Goal: Information Seeking & Learning: Understand process/instructions

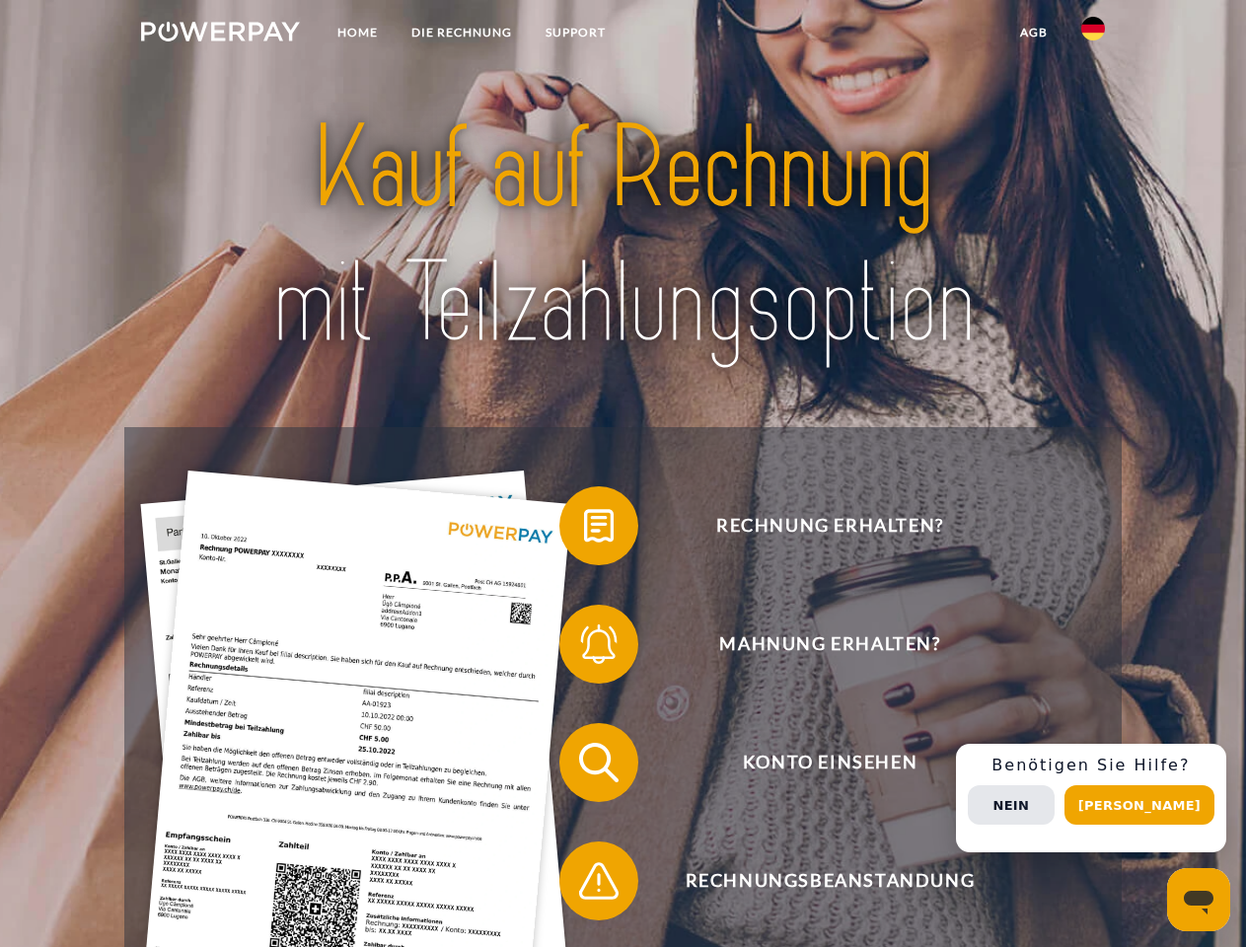
click at [220, 35] on img at bounding box center [220, 32] width 159 height 20
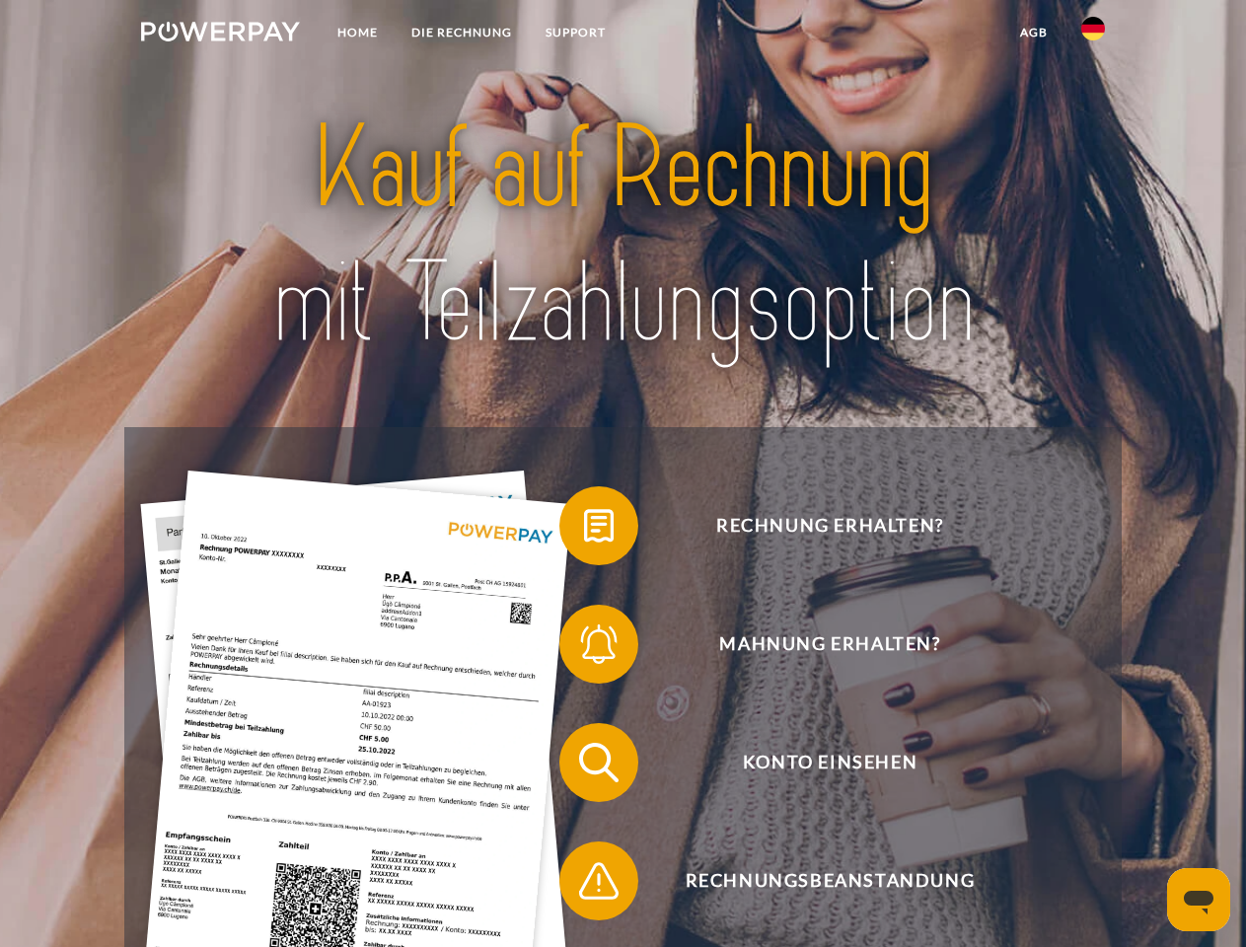
click at [1094, 35] on img at bounding box center [1094, 29] width 24 height 24
click at [1033, 33] on link "agb" at bounding box center [1034, 33] width 61 height 36
click at [584, 530] on span at bounding box center [569, 526] width 99 height 99
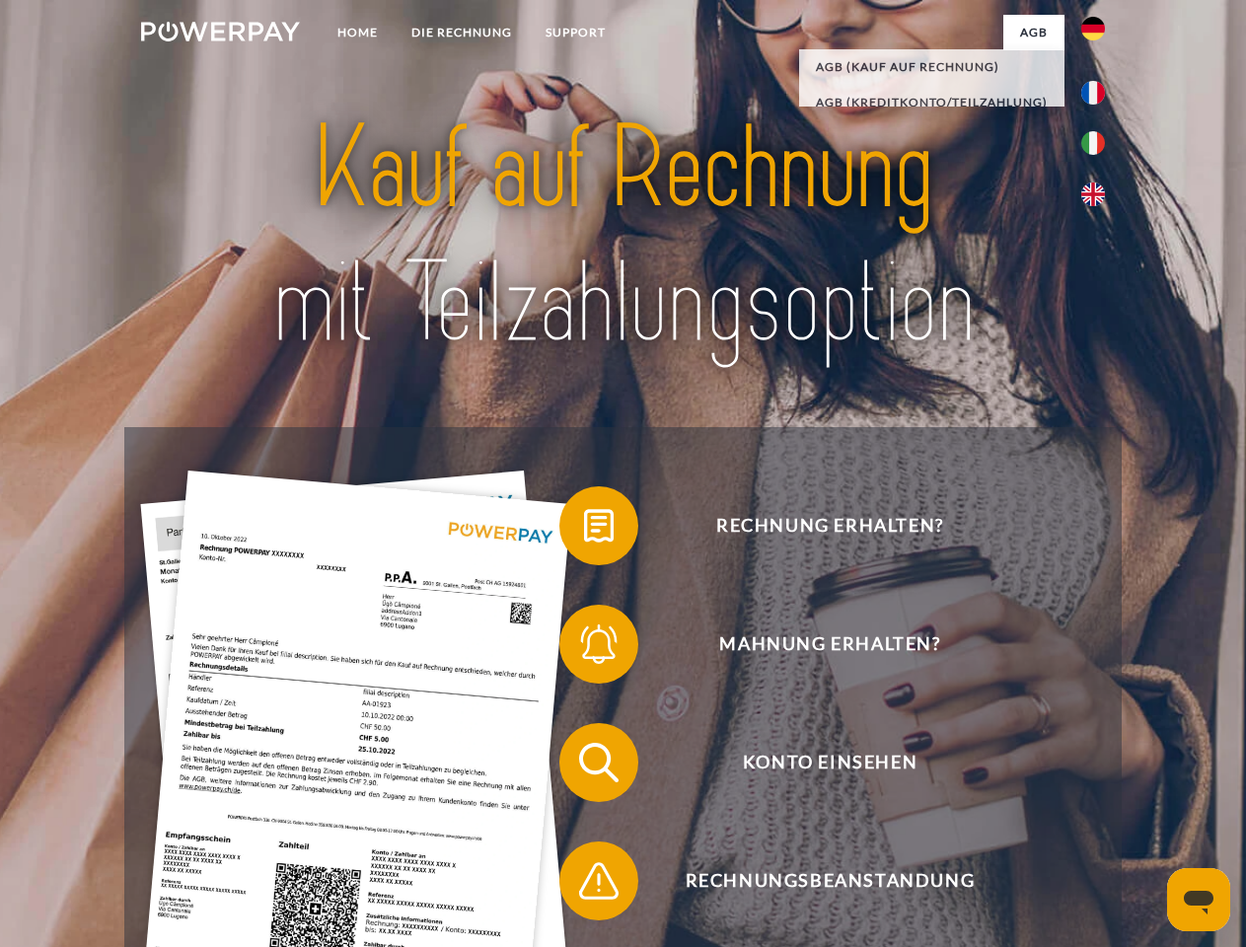
click at [584, 648] on span at bounding box center [569, 644] width 99 height 99
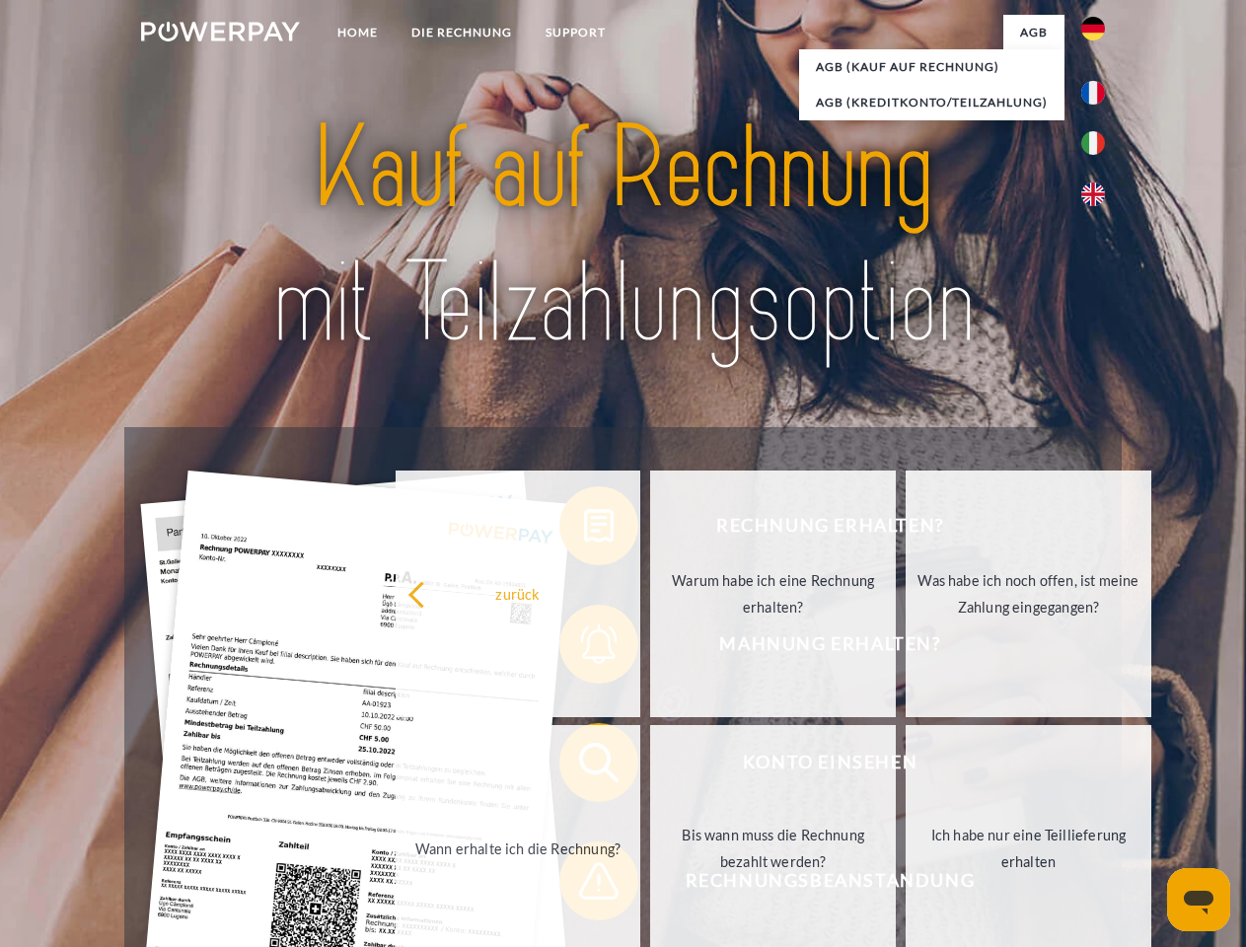
click at [650, 767] on link "Bis wann muss die Rechnung bezahlt werden?" at bounding box center [773, 848] width 246 height 247
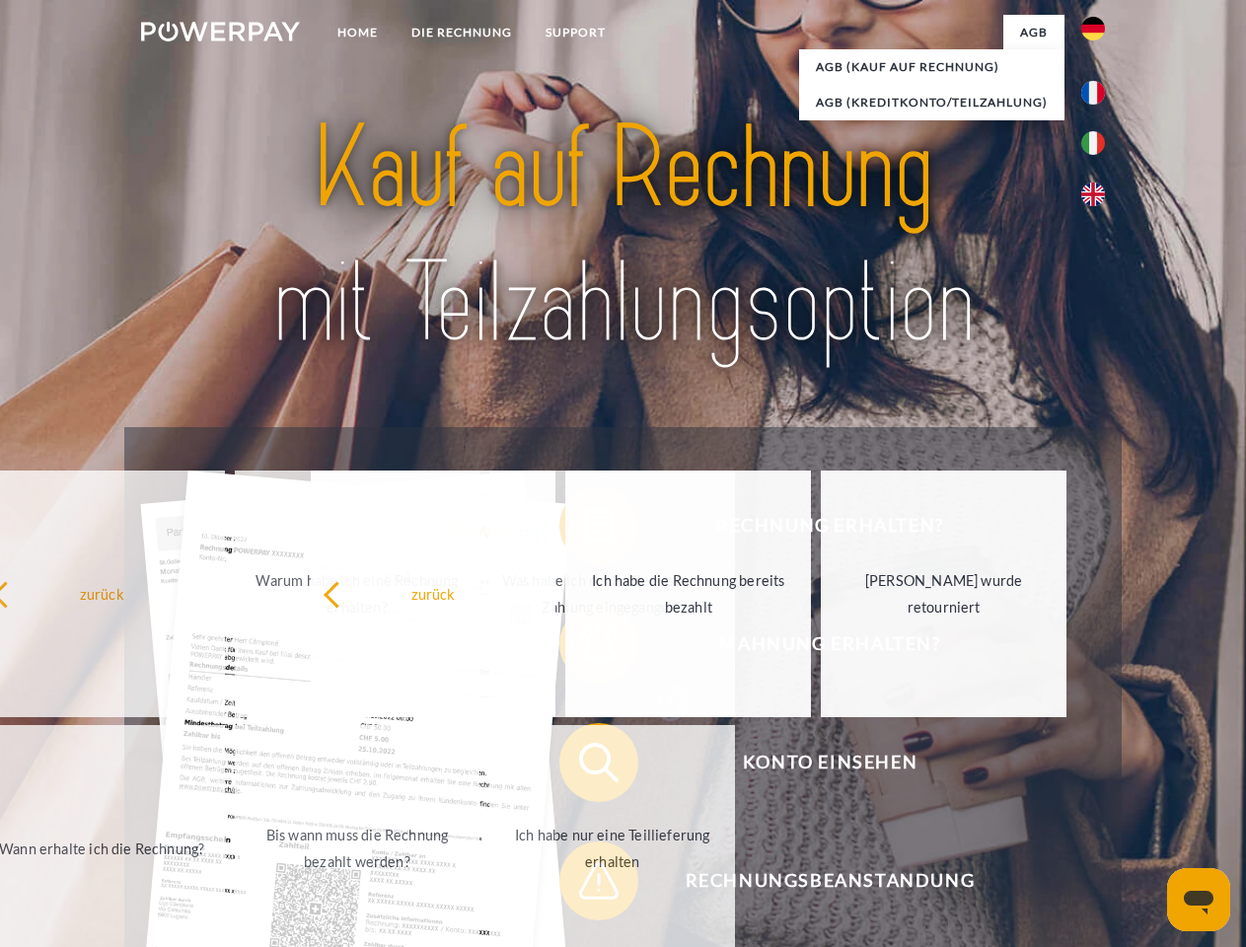
click at [584, 885] on span at bounding box center [569, 881] width 99 height 99
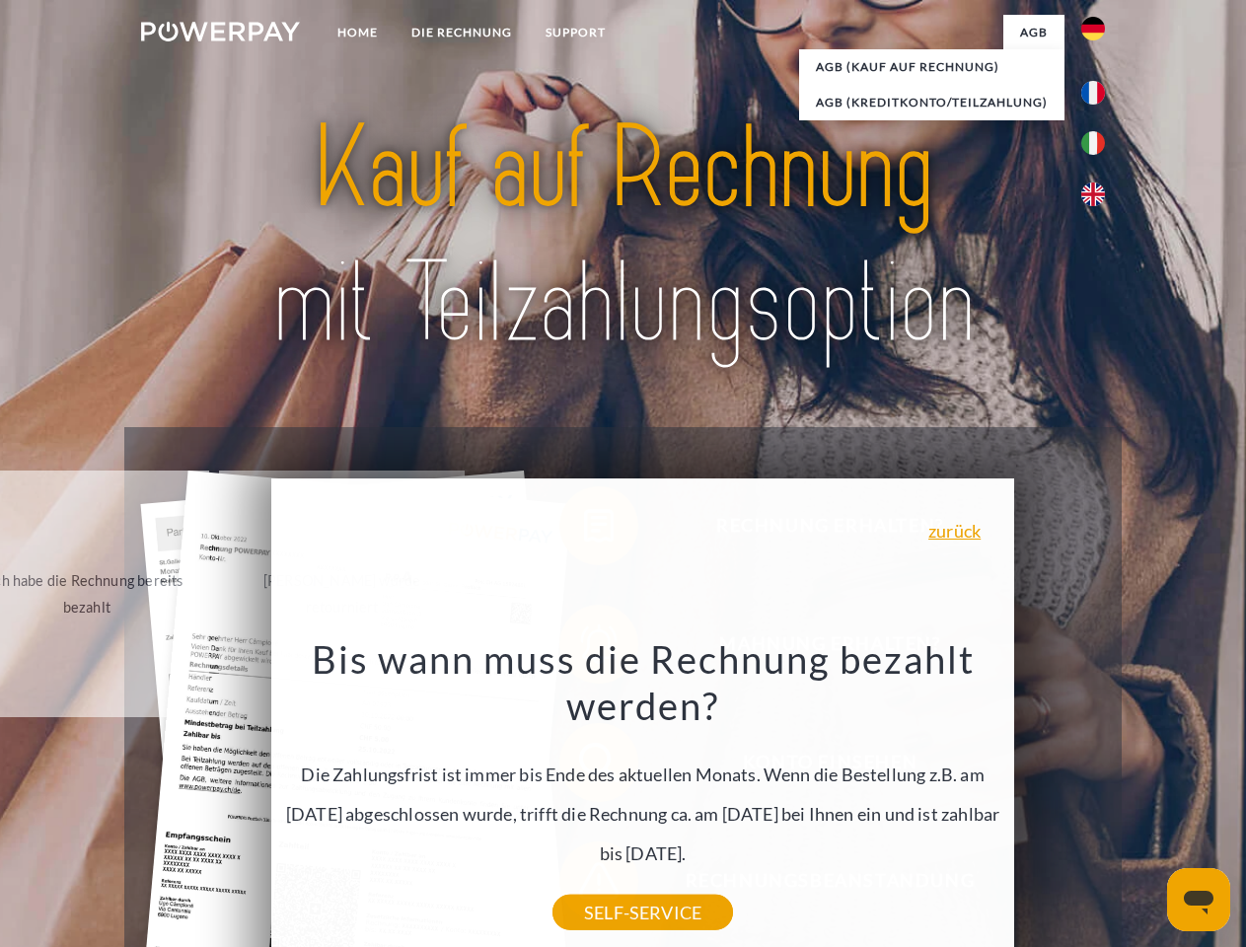
click at [1098, 798] on div "Rechnung erhalten? Mahnung erhalten? Konto einsehen" at bounding box center [622, 822] width 997 height 790
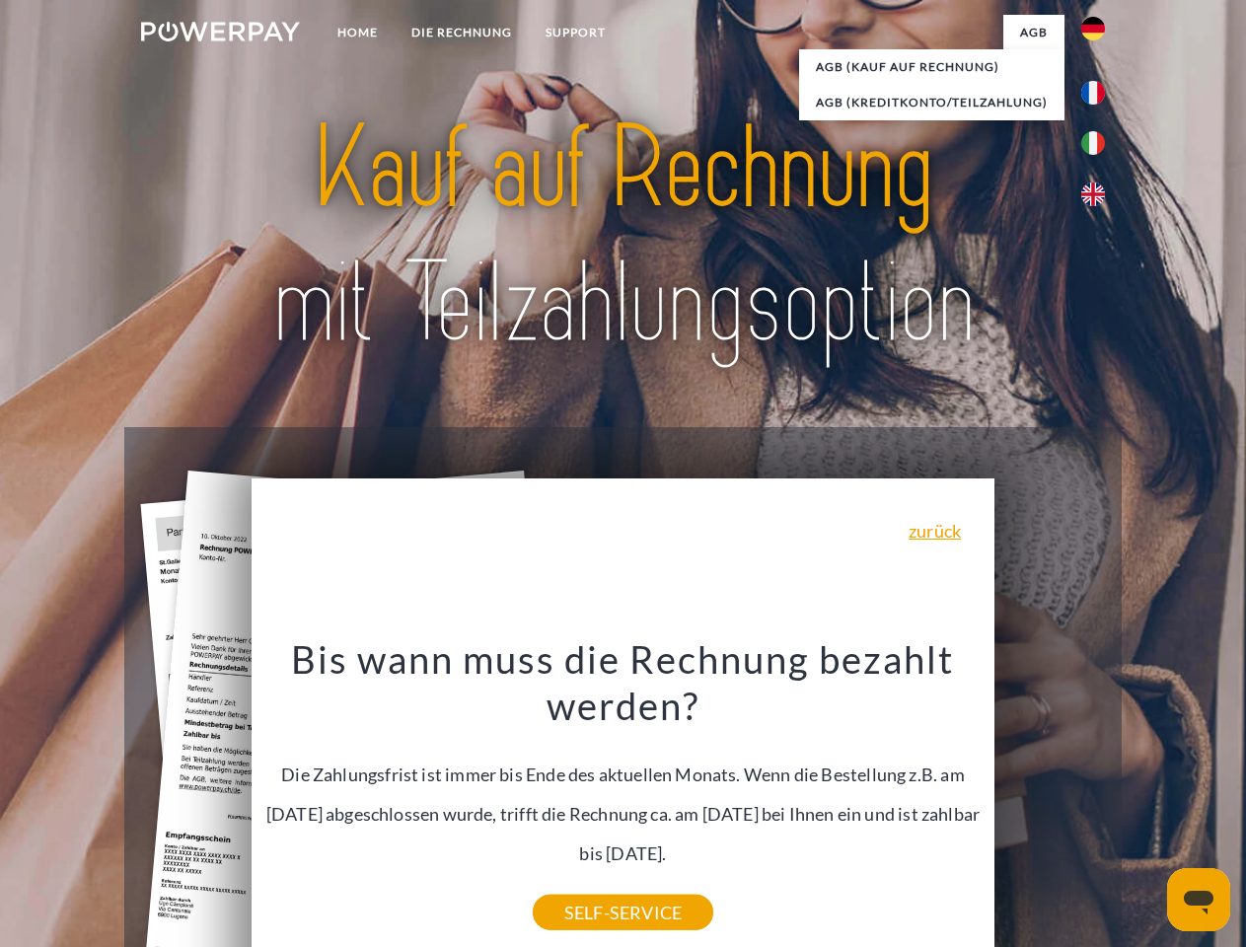
click at [1050, 802] on span "Konto einsehen" at bounding box center [830, 762] width 484 height 79
click at [1147, 805] on header "Home DIE RECHNUNG SUPPORT" at bounding box center [623, 681] width 1246 height 1363
